Goal: Check status: Check status

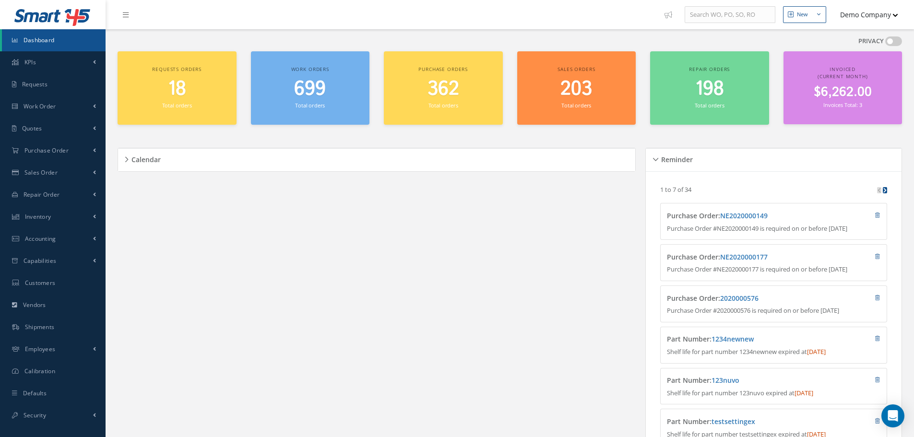
click at [427, 142] on div "Calendar Loading… [DATE] Month Month Week Day [DATE] No elements found. List is…" at bounding box center [379, 323] width 523 height 375
click at [127, 161] on div "Calendar" at bounding box center [376, 160] width 517 height 15
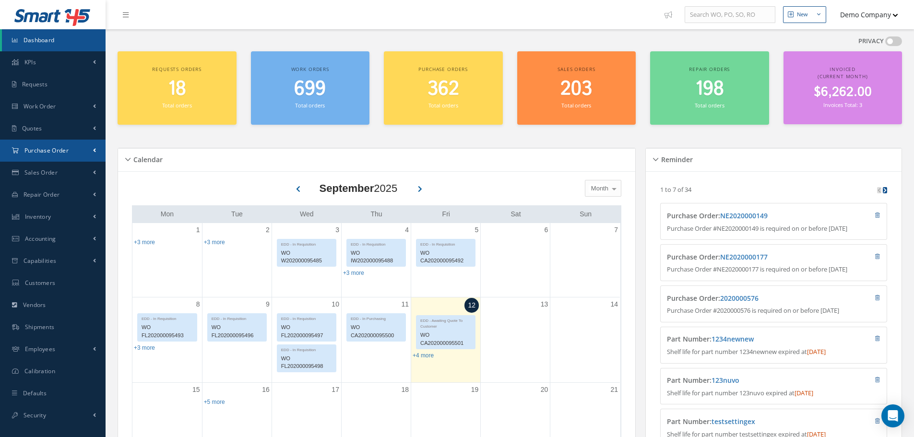
click at [57, 157] on link "Purchase Order" at bounding box center [53, 151] width 106 height 22
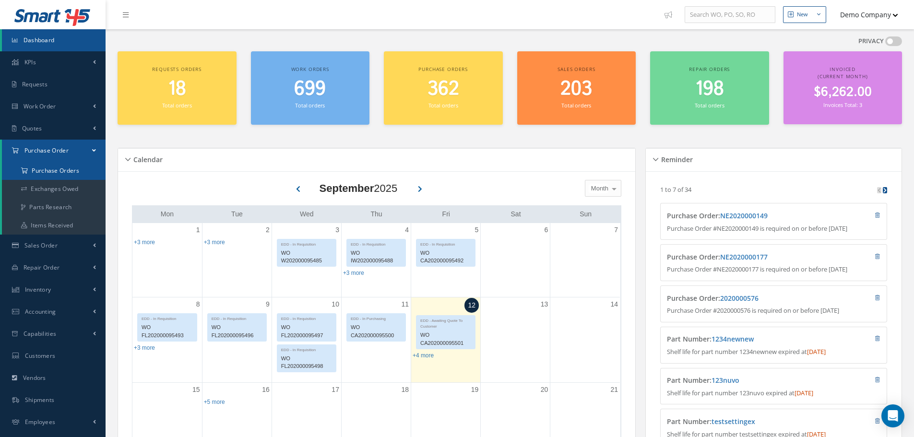
click at [53, 169] on a=1&status_id=2&status_id=3&status_id=5&collapsedFilters"] "Purchase Orders" at bounding box center [54, 171] width 104 height 18
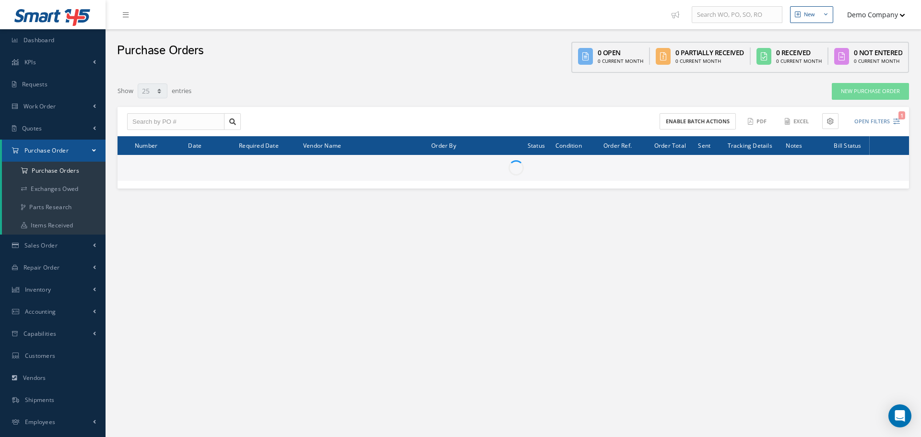
select select "25"
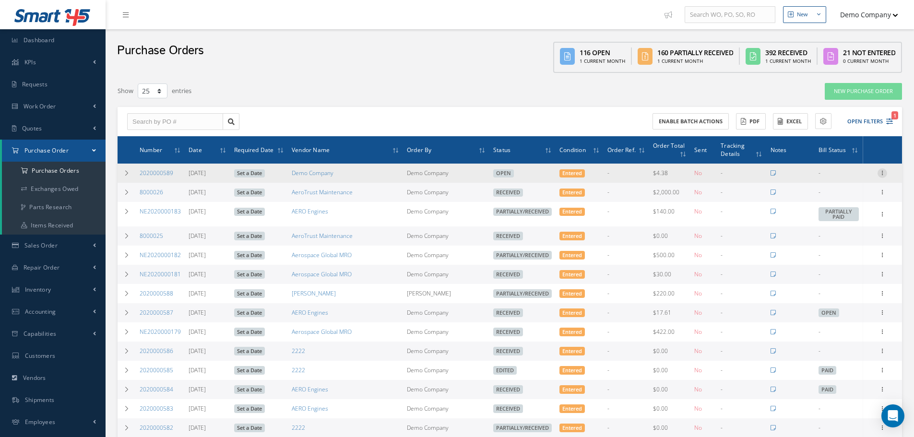
click at [883, 169] on icon at bounding box center [882, 172] width 10 height 8
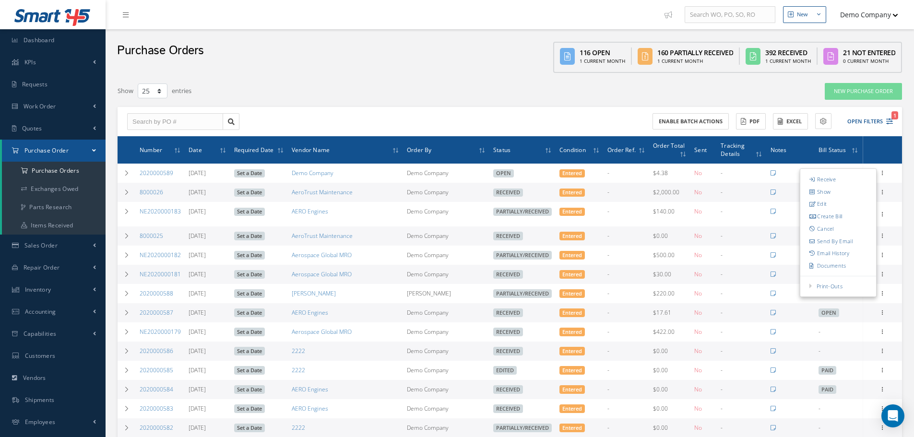
drag, startPoint x: 550, startPoint y: 196, endPoint x: 575, endPoint y: 195, distance: 25.0
click at [575, 195] on tr "8000026 09/11/2025 Set a Date AeroTrust Maintenance Demo Company Received Enter…" at bounding box center [510, 192] width 784 height 19
click at [381, 55] on div "Purchase Orders 116 Open 1 Current Month 160 Partially Received 1 Current Month…" at bounding box center [510, 53] width 808 height 48
